Goal: Task Accomplishment & Management: Manage account settings

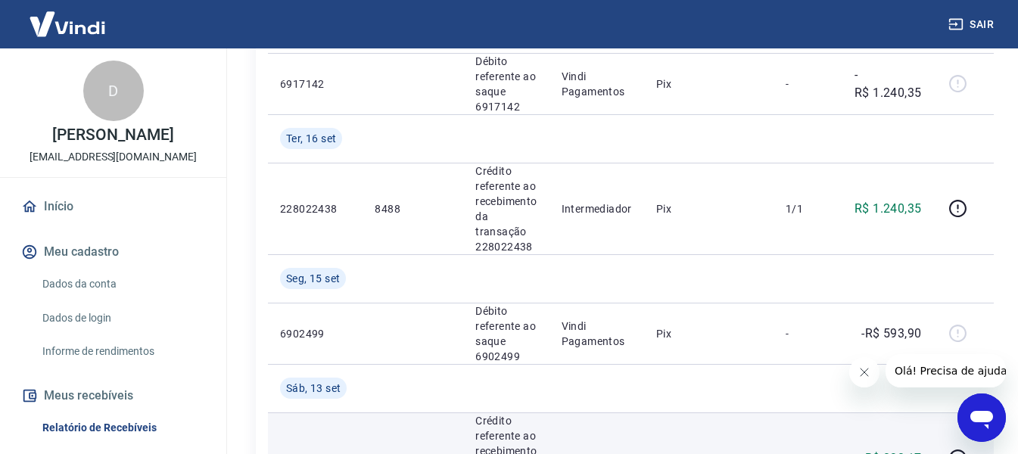
scroll to position [303, 0]
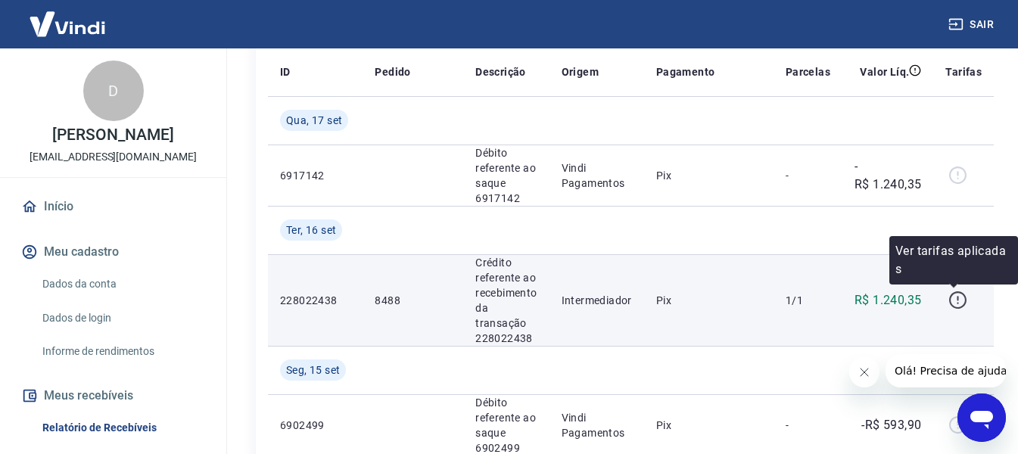
click at [957, 304] on icon "button" at bounding box center [957, 300] width 19 height 19
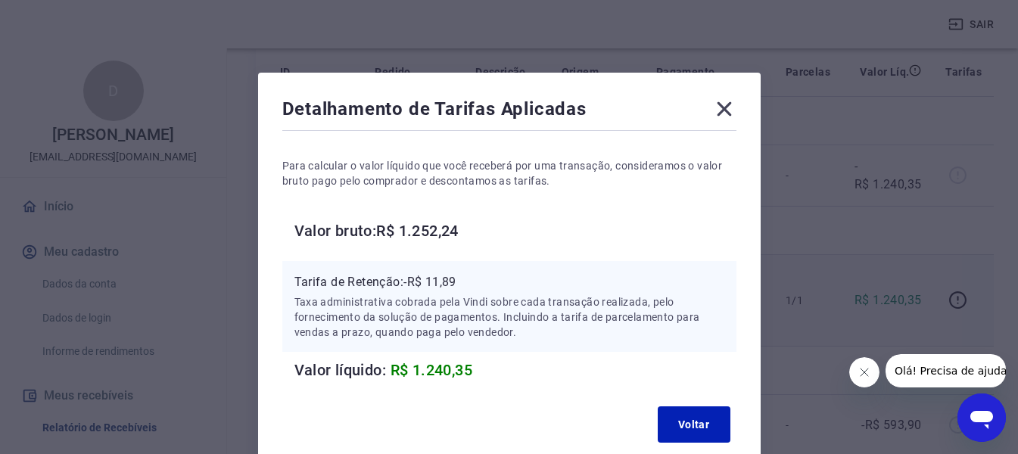
click at [721, 108] on icon at bounding box center [724, 109] width 24 height 24
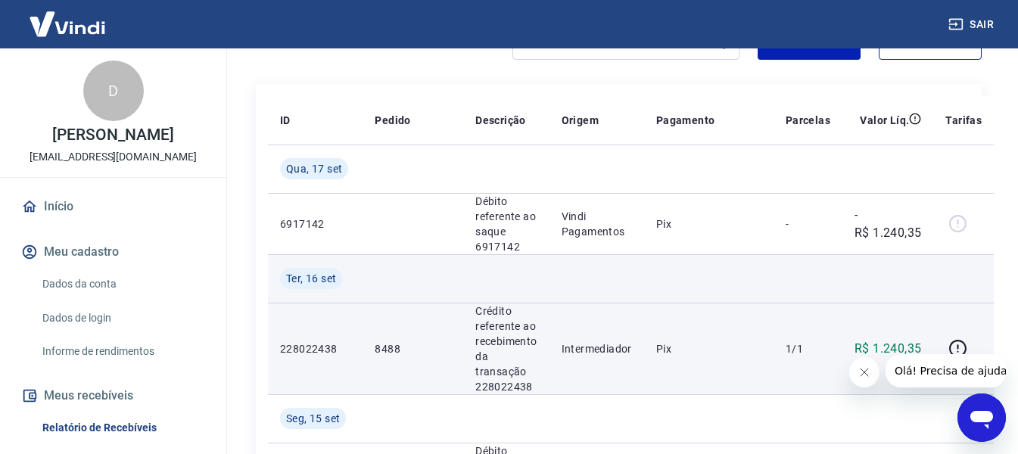
scroll to position [227, 0]
